Goal: Task Accomplishment & Management: Manage account settings

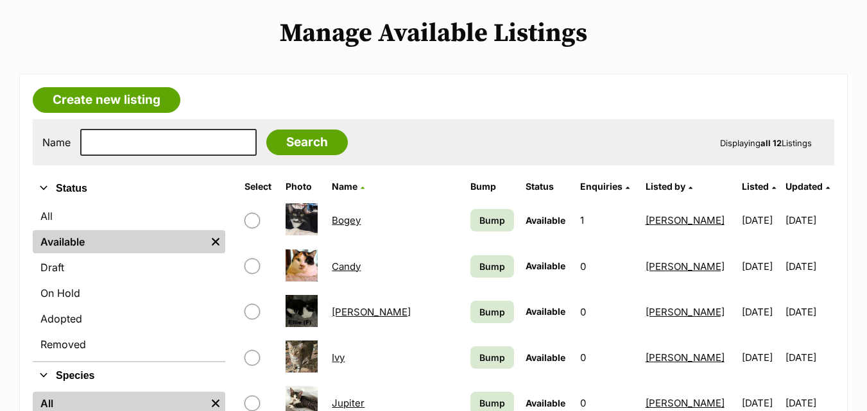
scroll to position [321, 0]
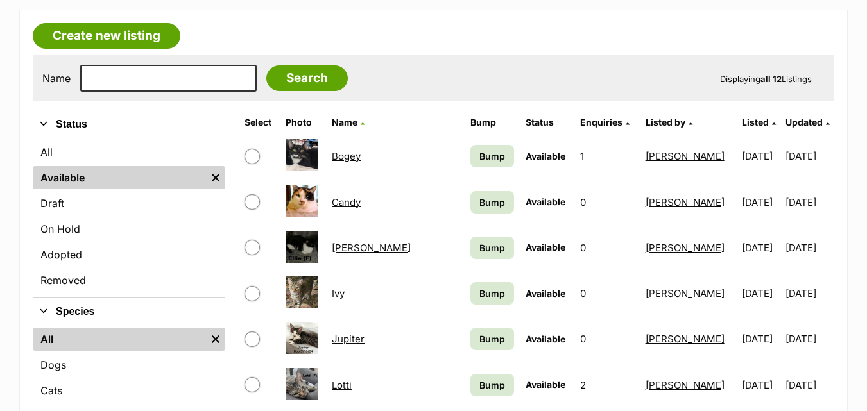
click at [357, 157] on link "Bogey" at bounding box center [346, 156] width 29 height 12
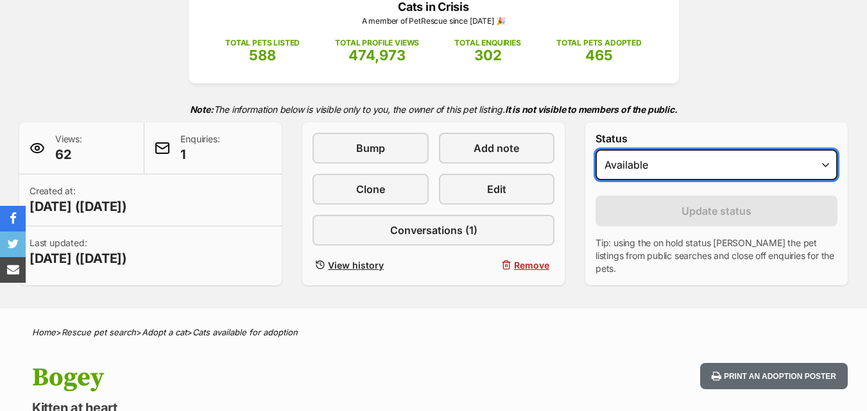
click at [675, 166] on select "Draft - not available as listing has enquires Available On hold Adopted" at bounding box center [716, 164] width 242 height 31
select select "rehomed"
click at [595, 149] on select "Draft - not available as listing has enquires Available On hold Adopted" at bounding box center [716, 164] width 242 height 31
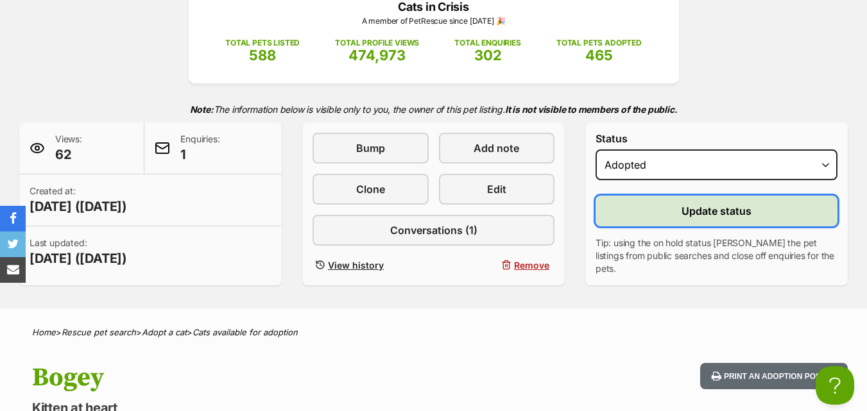
click at [681, 217] on button "Update status" at bounding box center [716, 211] width 242 height 31
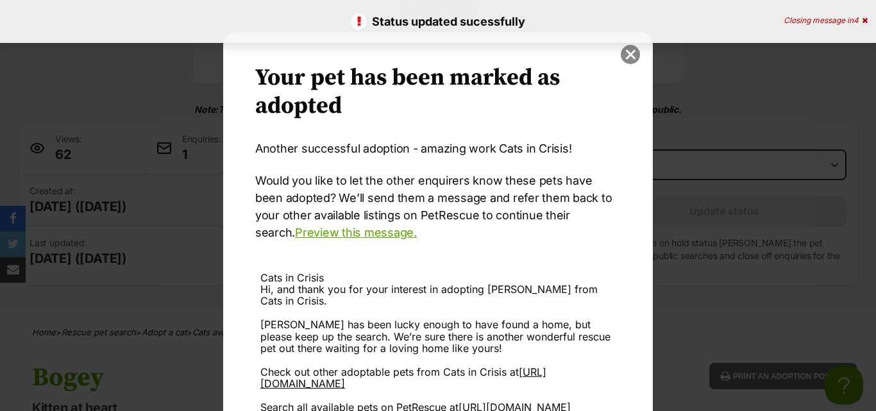
click at [629, 53] on button "close" at bounding box center [630, 54] width 19 height 19
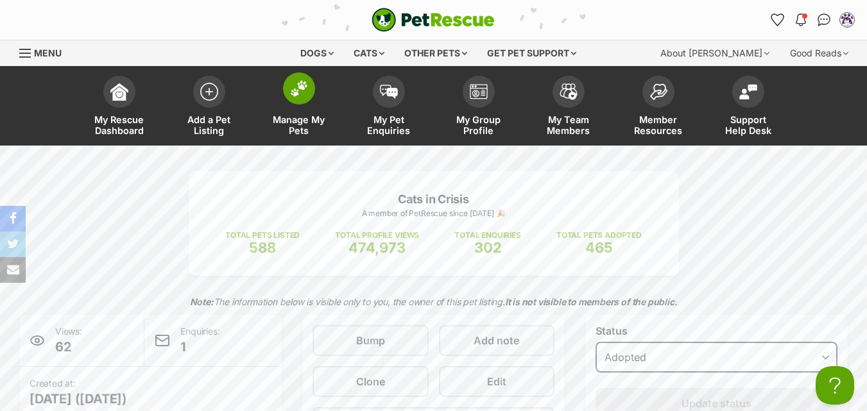
click at [305, 95] on img at bounding box center [299, 88] width 18 height 17
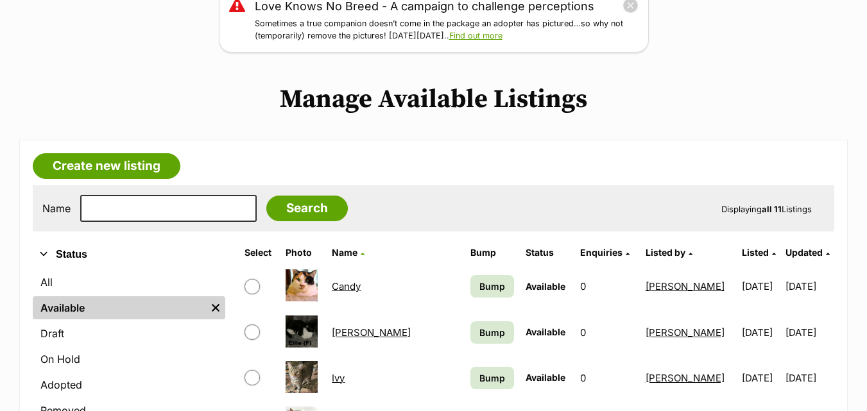
scroll to position [128, 0]
